Goal: Transaction & Acquisition: Purchase product/service

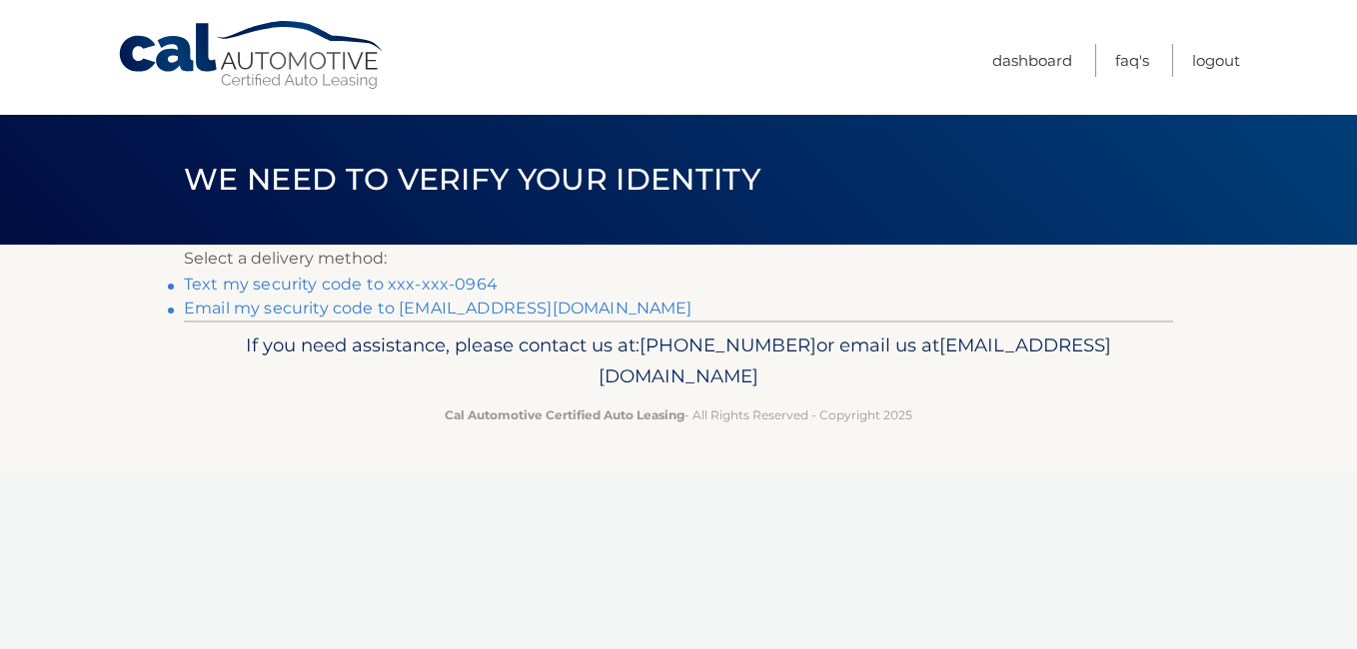
click at [338, 282] on link "Text my security code to xxx-xxx-0964" at bounding box center [341, 284] width 314 height 19
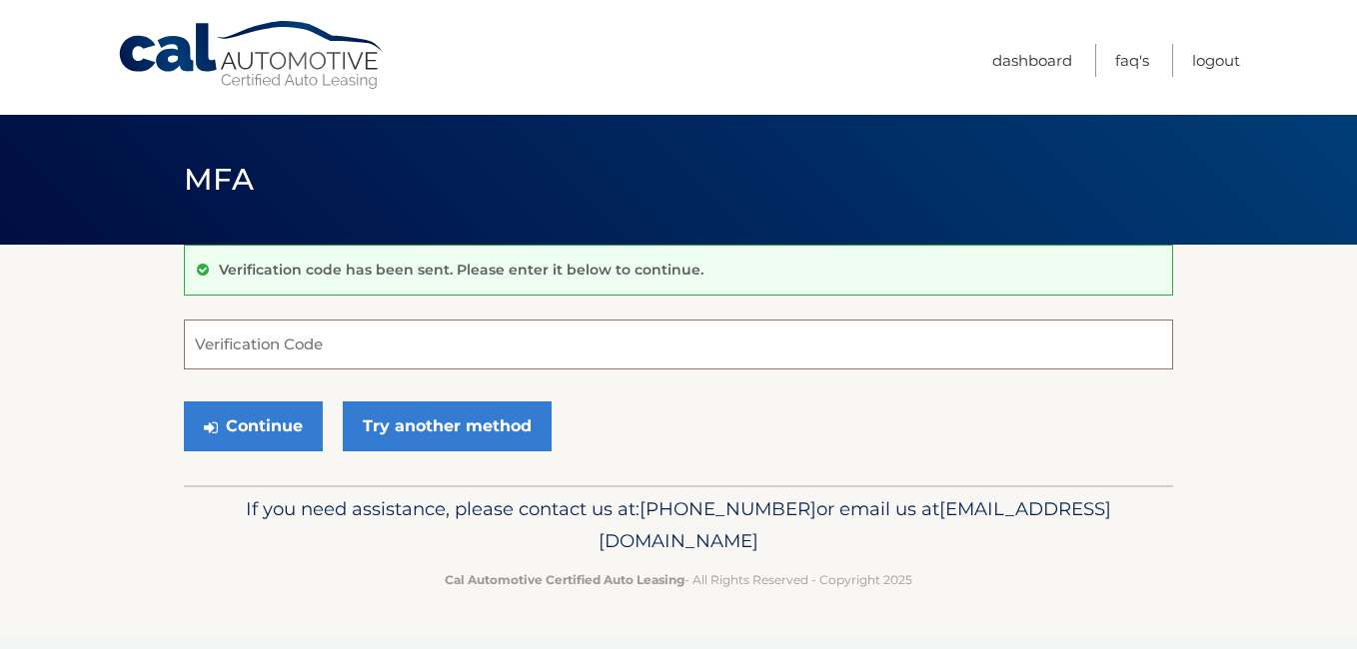
click at [704, 351] on input "Verification Code" at bounding box center [678, 345] width 989 height 50
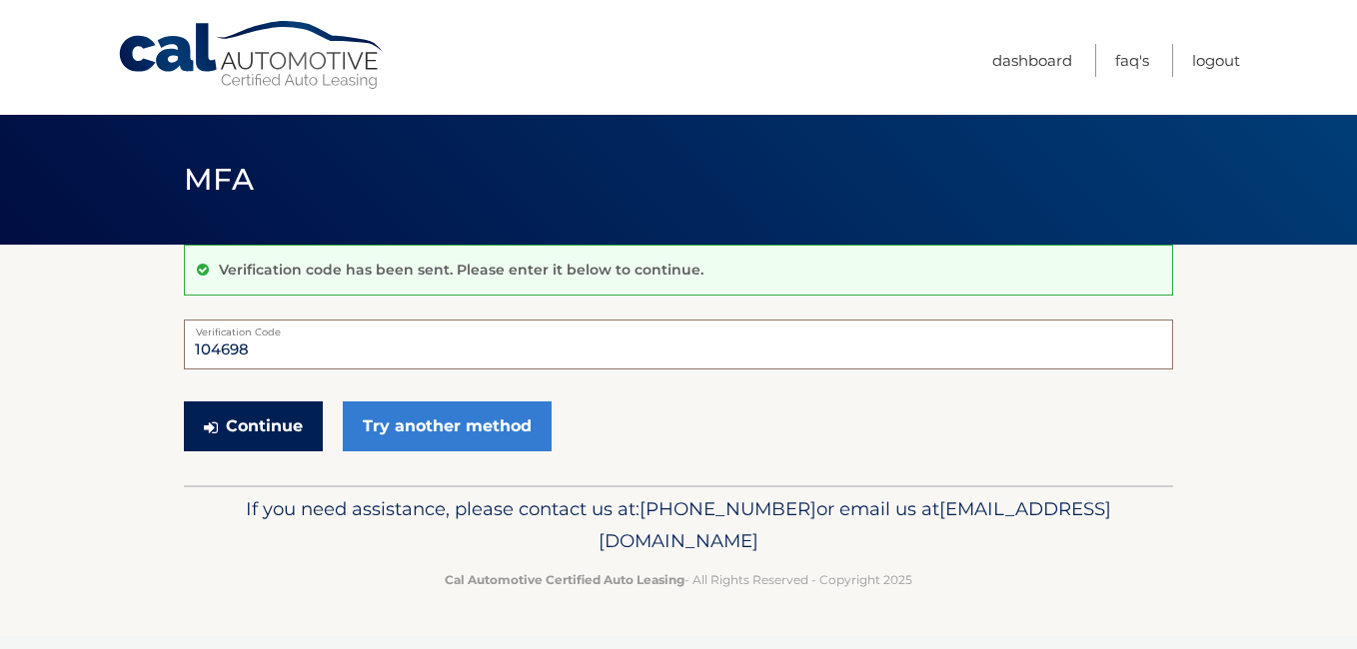
type input "104698"
click at [254, 432] on button "Continue" at bounding box center [253, 427] width 139 height 50
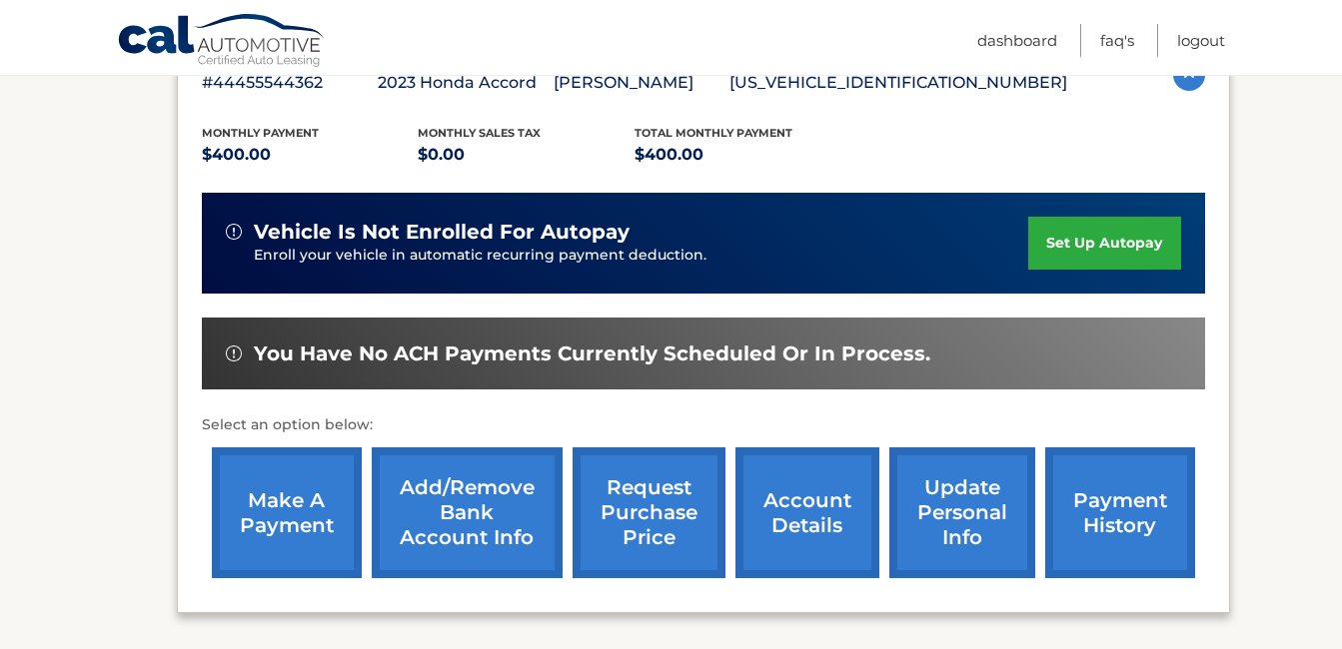
scroll to position [400, 0]
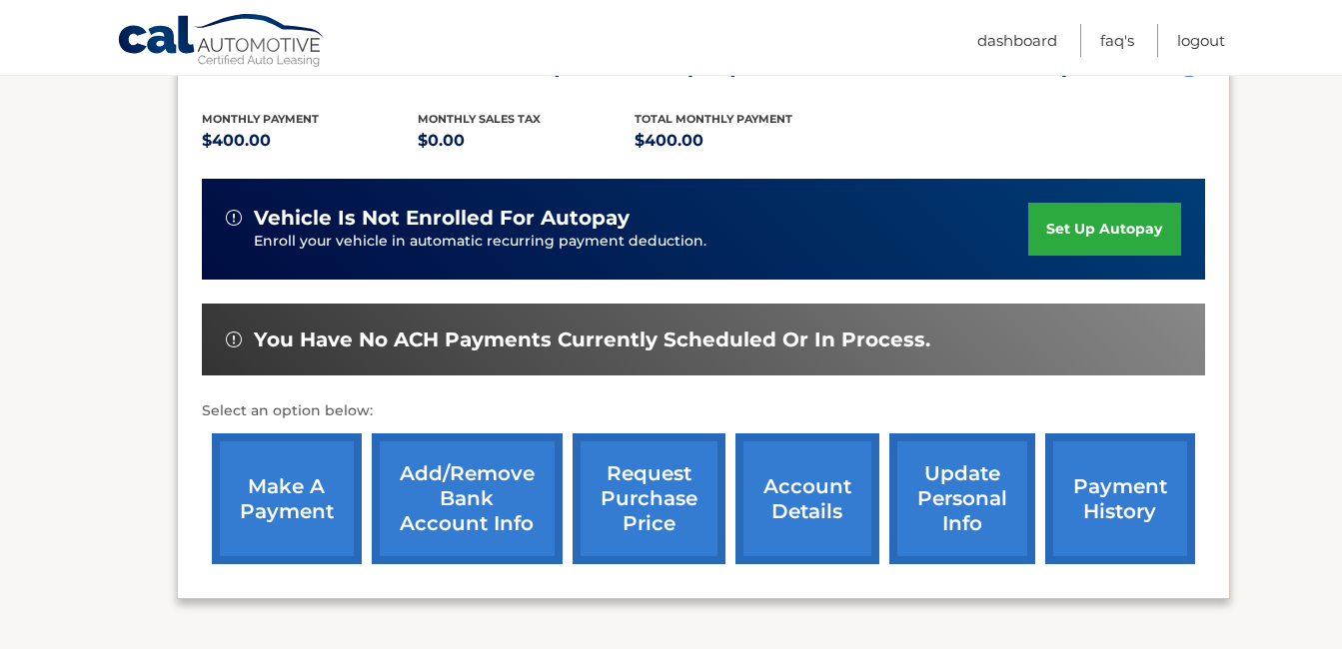
click at [305, 488] on link "make a payment" at bounding box center [287, 499] width 150 height 131
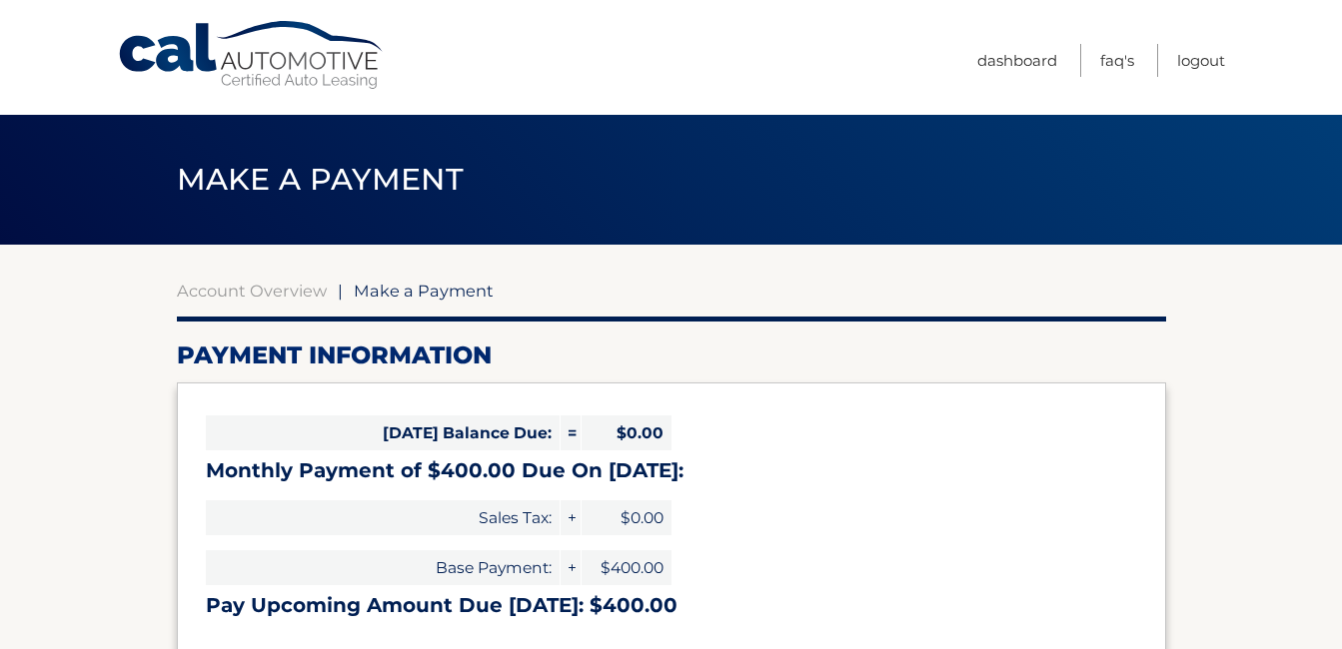
select select "NDM2N2ZlOTItMDNkZC00ODZiLWI2MGEtMmViNjUyZGJhYjZj"
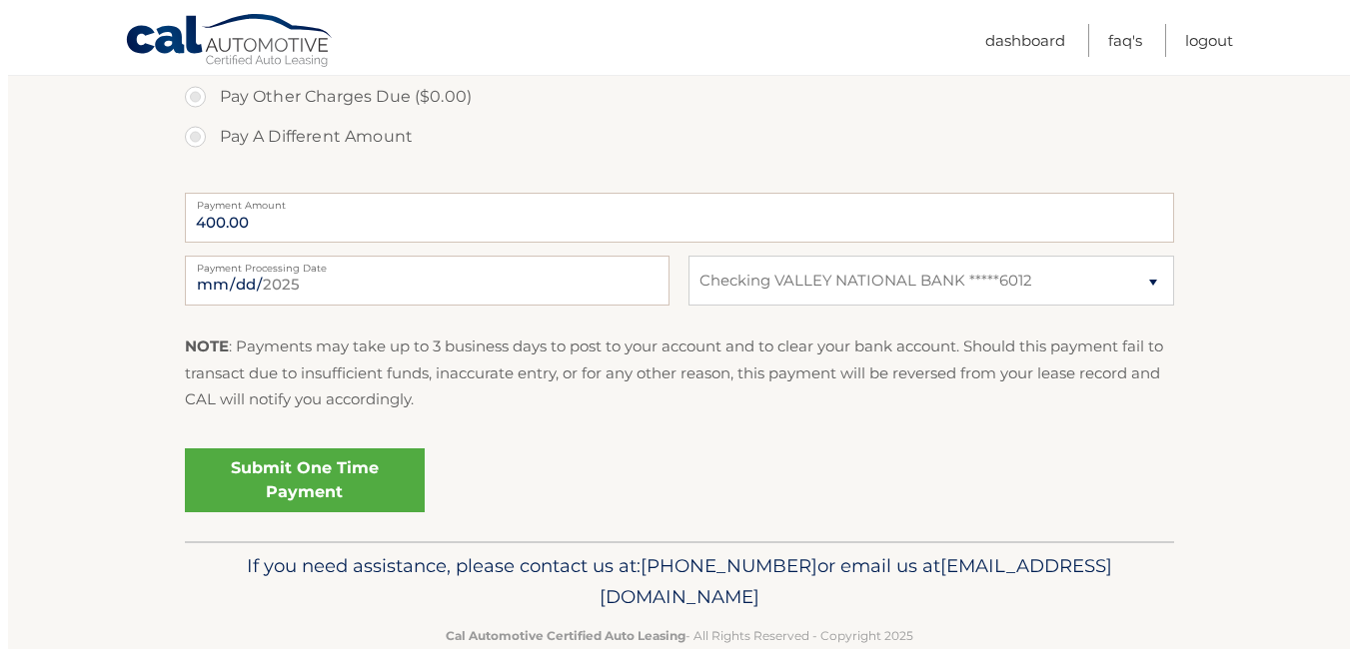
scroll to position [778, 0]
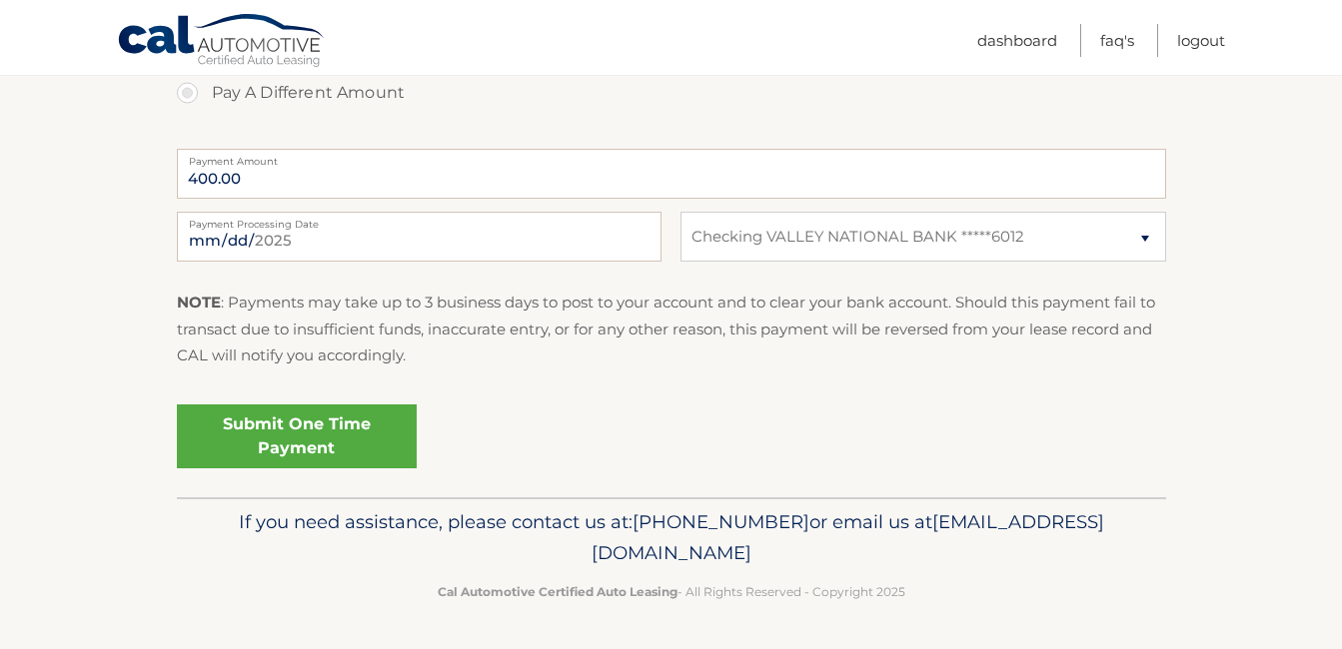
click at [303, 421] on link "Submit One Time Payment" at bounding box center [297, 437] width 240 height 64
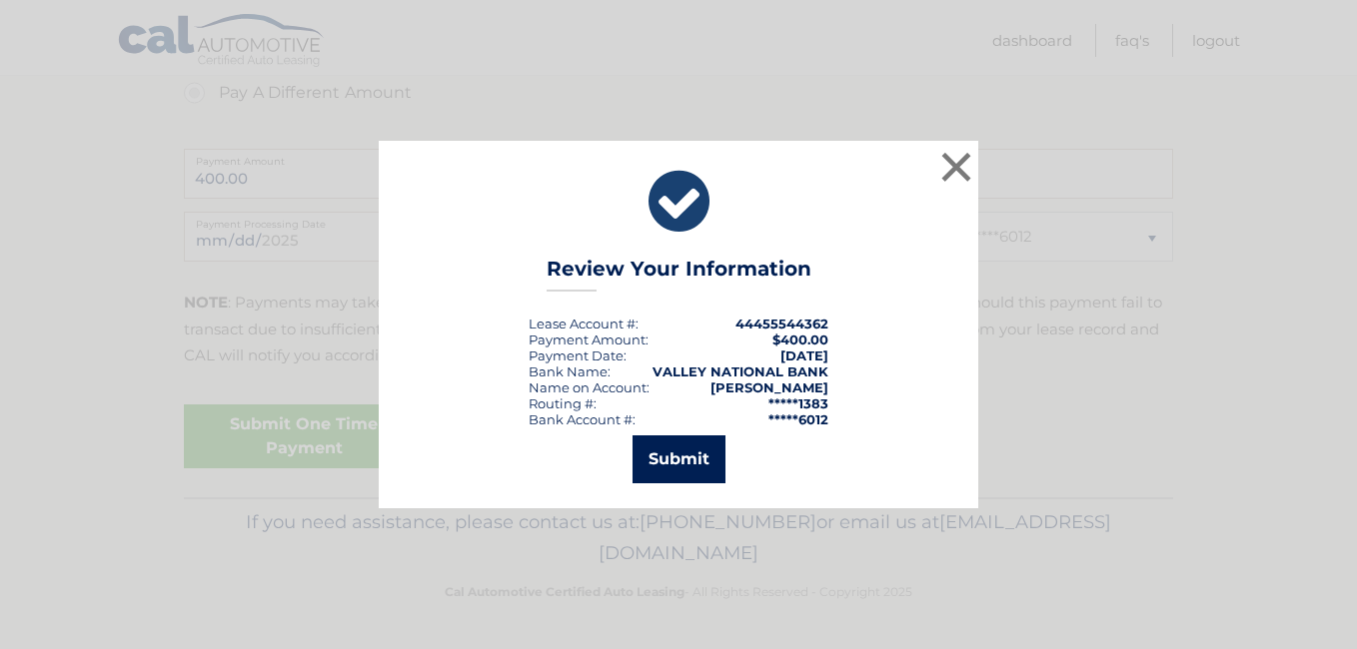
click at [680, 458] on button "Submit" at bounding box center [679, 460] width 93 height 48
click at [0, 0] on icon at bounding box center [0, 0] width 0 height 0
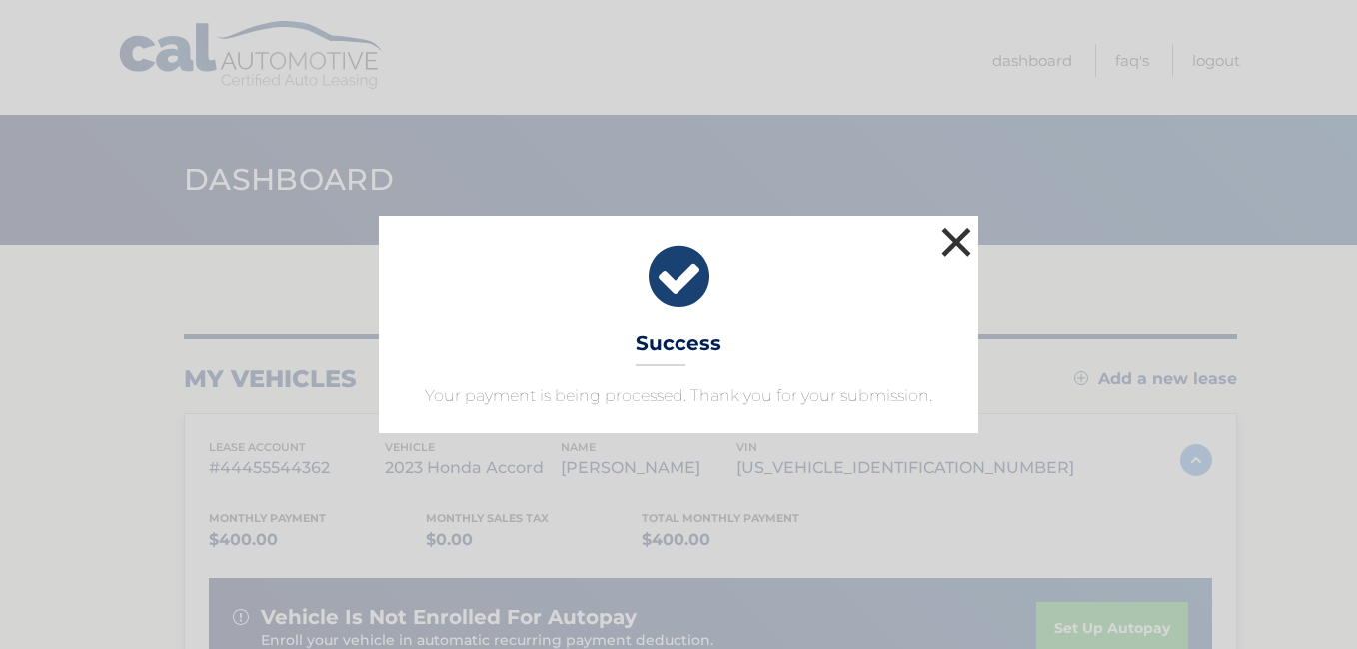
click at [956, 245] on button "×" at bounding box center [956, 242] width 40 height 40
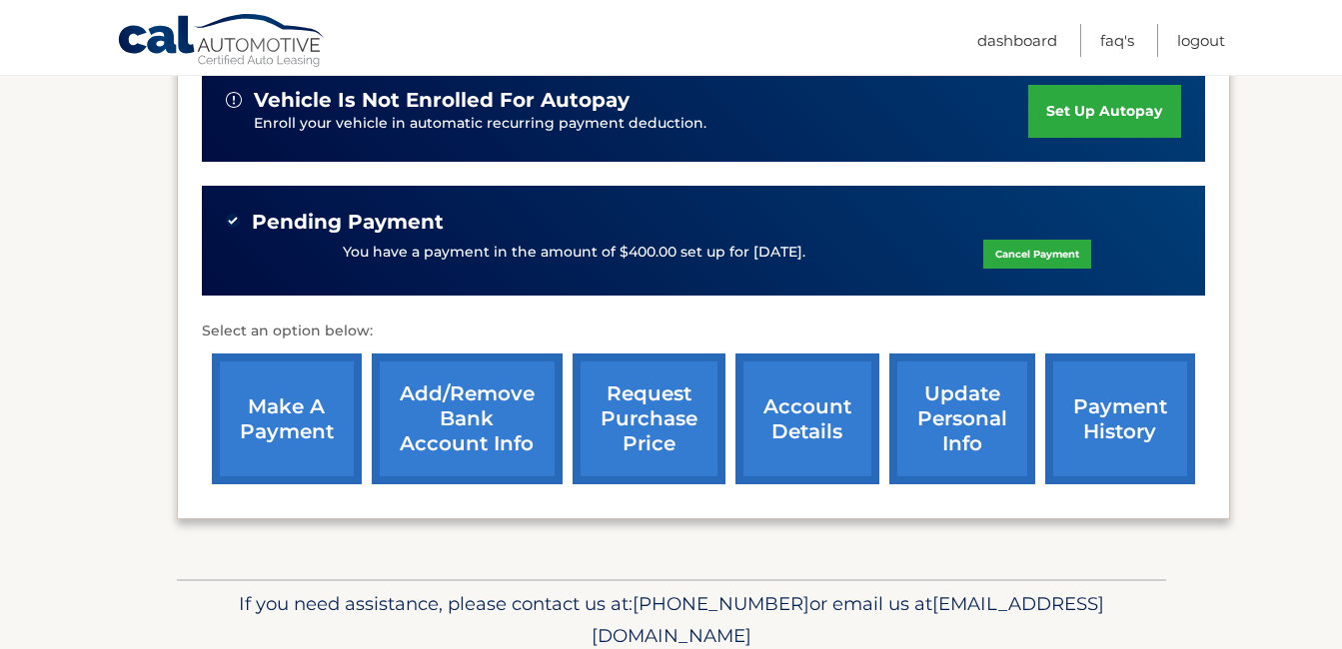
scroll to position [600, 0]
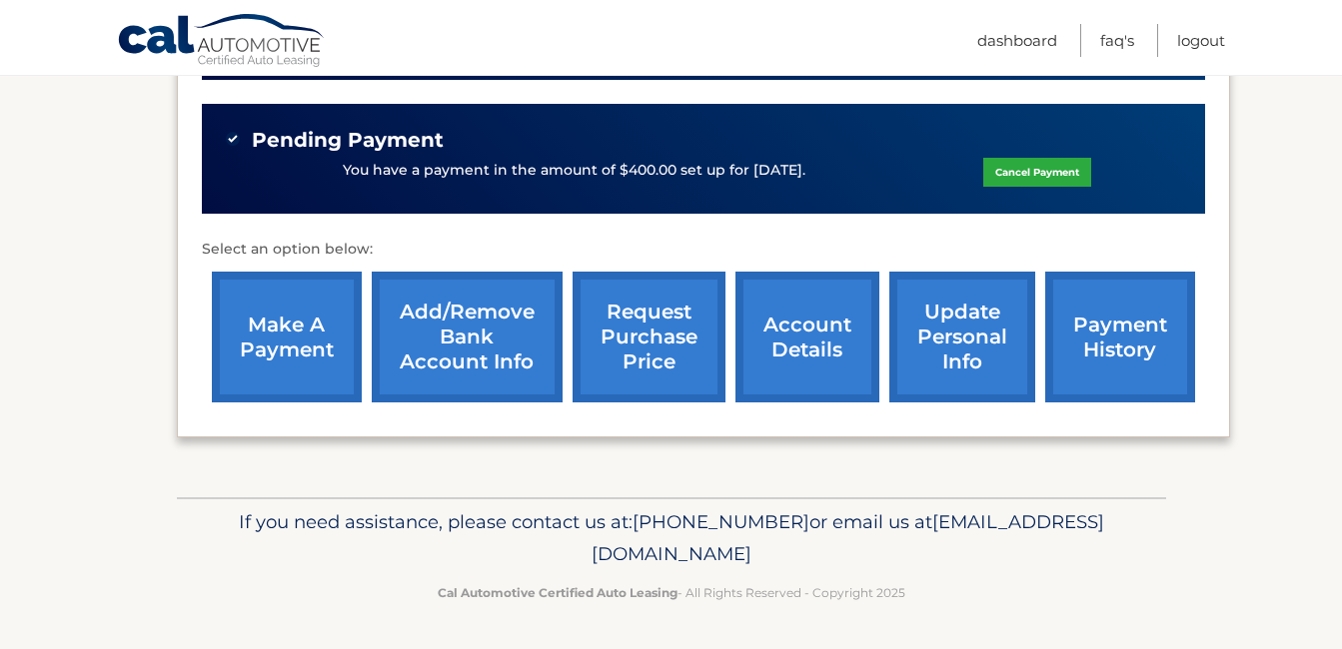
click at [814, 328] on link "account details" at bounding box center [807, 337] width 144 height 131
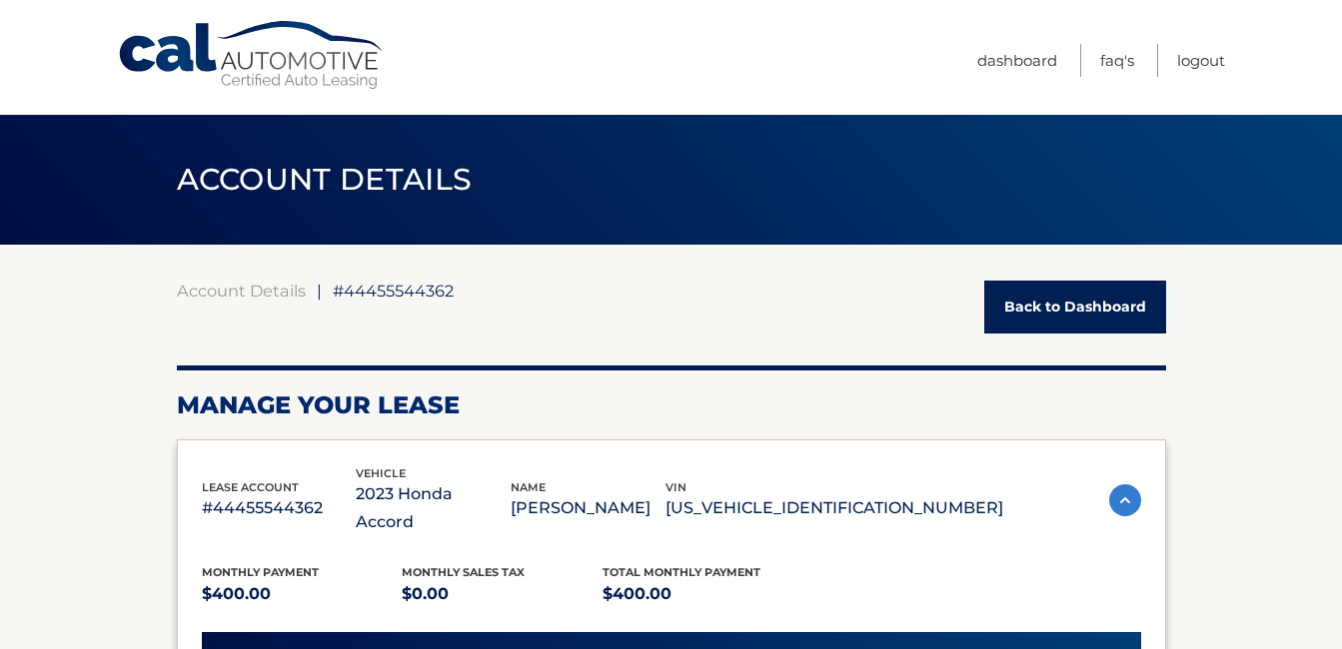
scroll to position [100, 0]
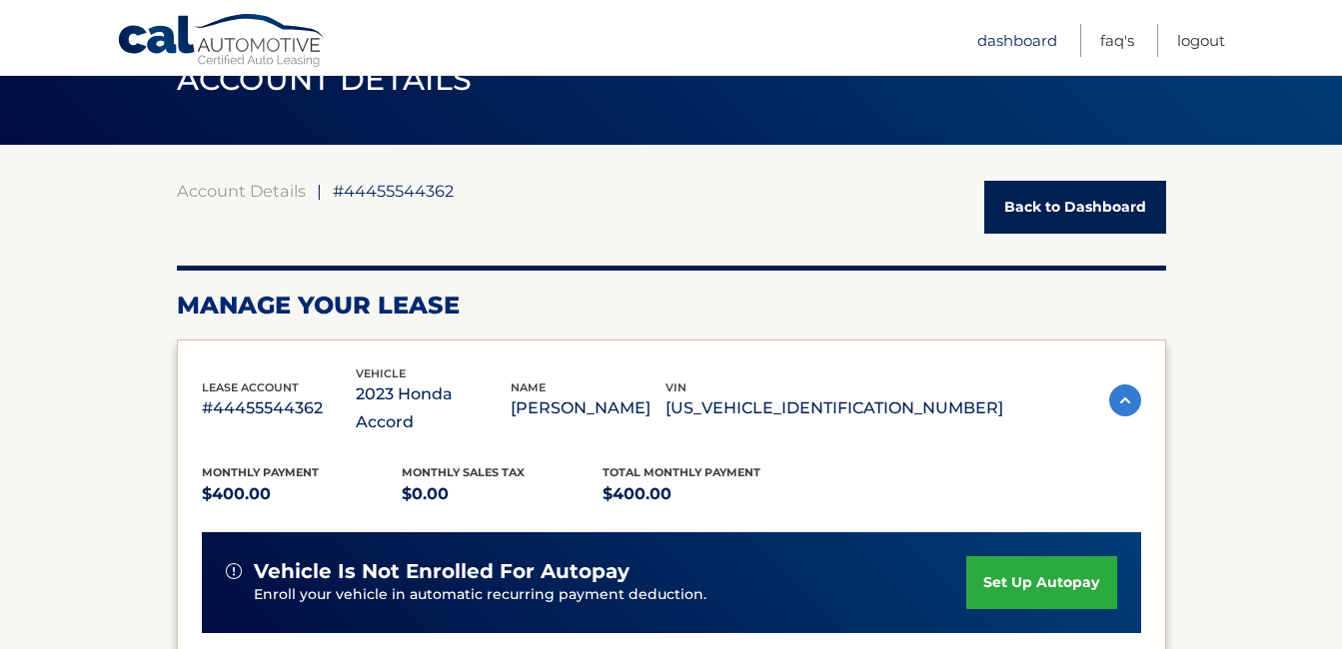
click at [1033, 39] on link "Dashboard" at bounding box center [1017, 40] width 80 height 33
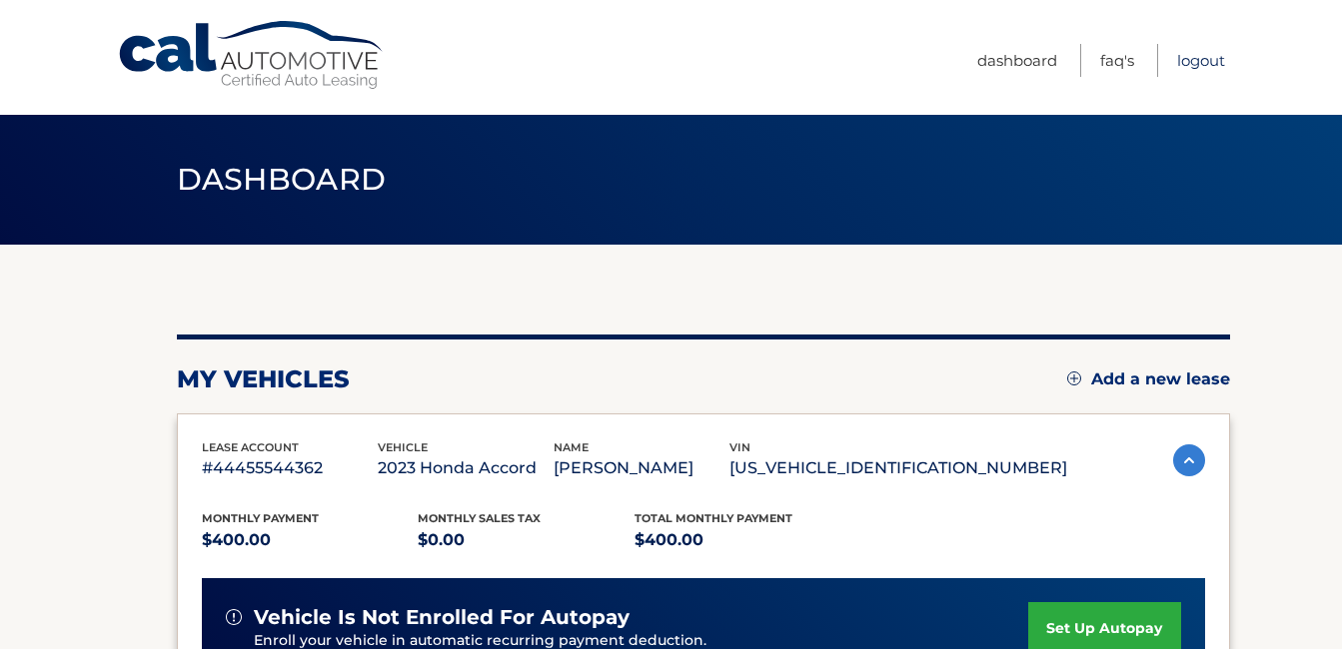
click at [1197, 65] on link "Logout" at bounding box center [1201, 60] width 48 height 33
